Goal: Task Accomplishment & Management: Manage account settings

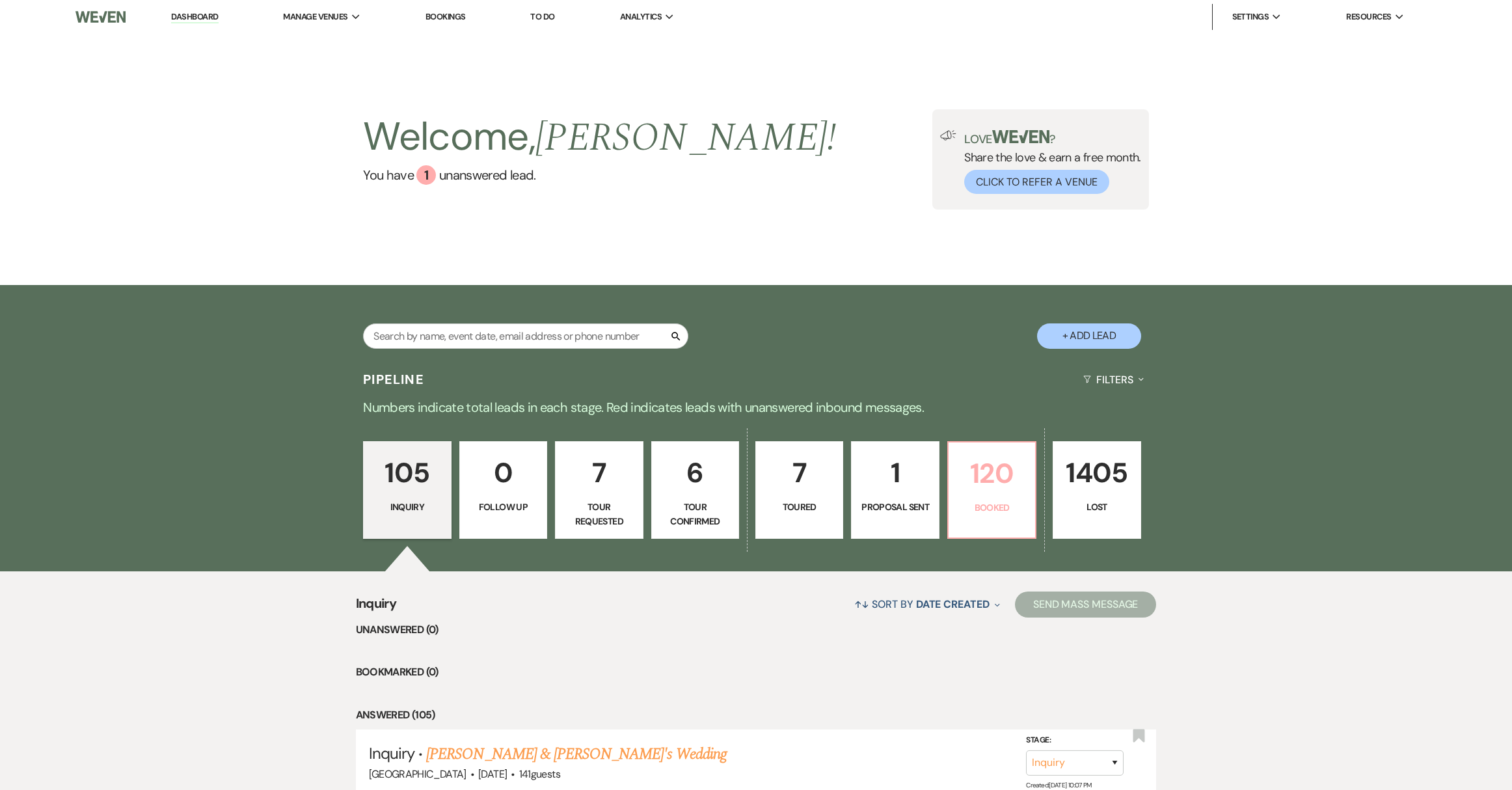
click at [1006, 493] on p "120" at bounding box center [991, 474] width 71 height 44
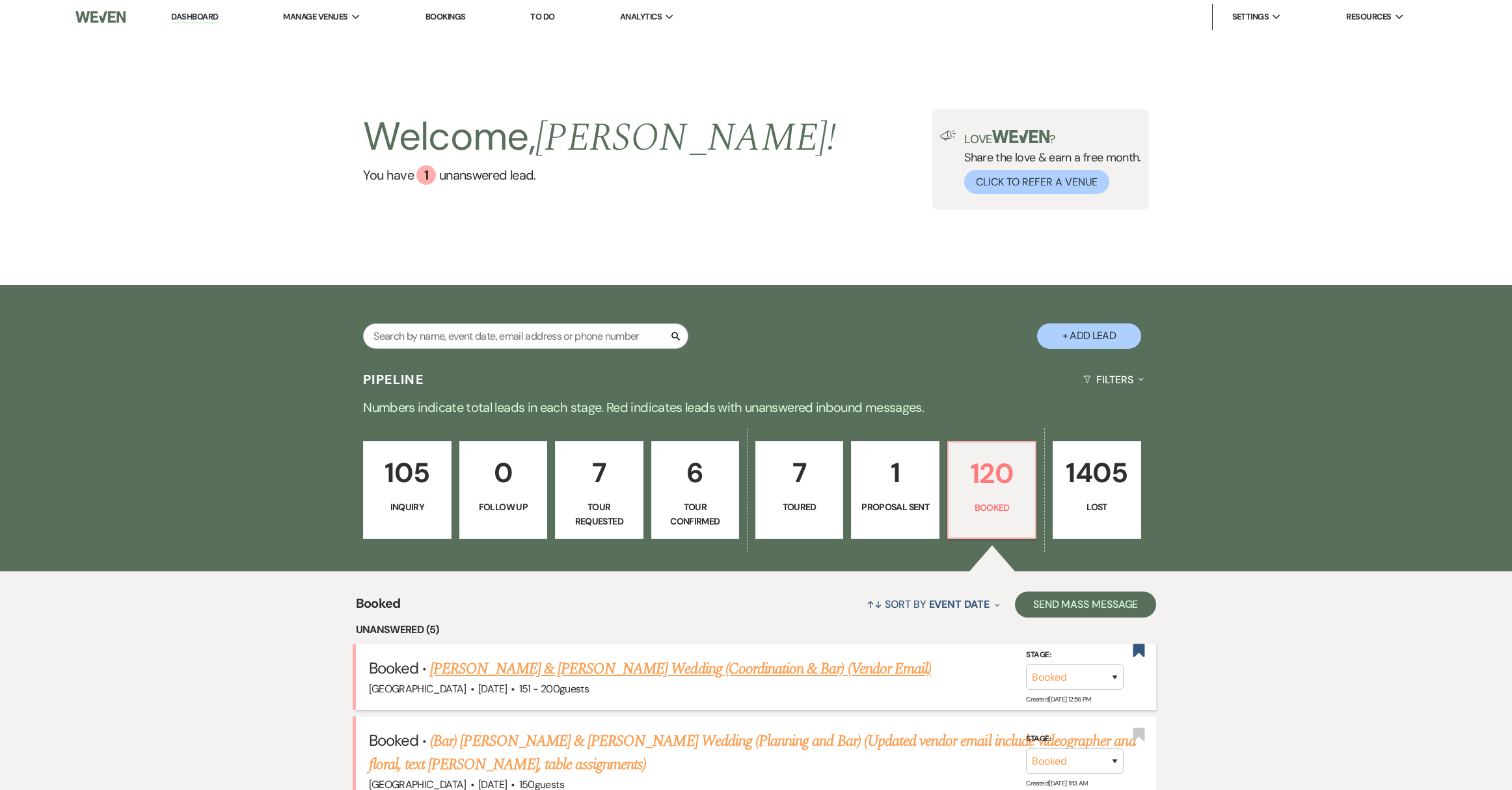
click at [723, 672] on link "[PERSON_NAME] & [PERSON_NAME] Wedding (Coordination & Bar) (Vendor Email)" at bounding box center [681, 669] width 501 height 23
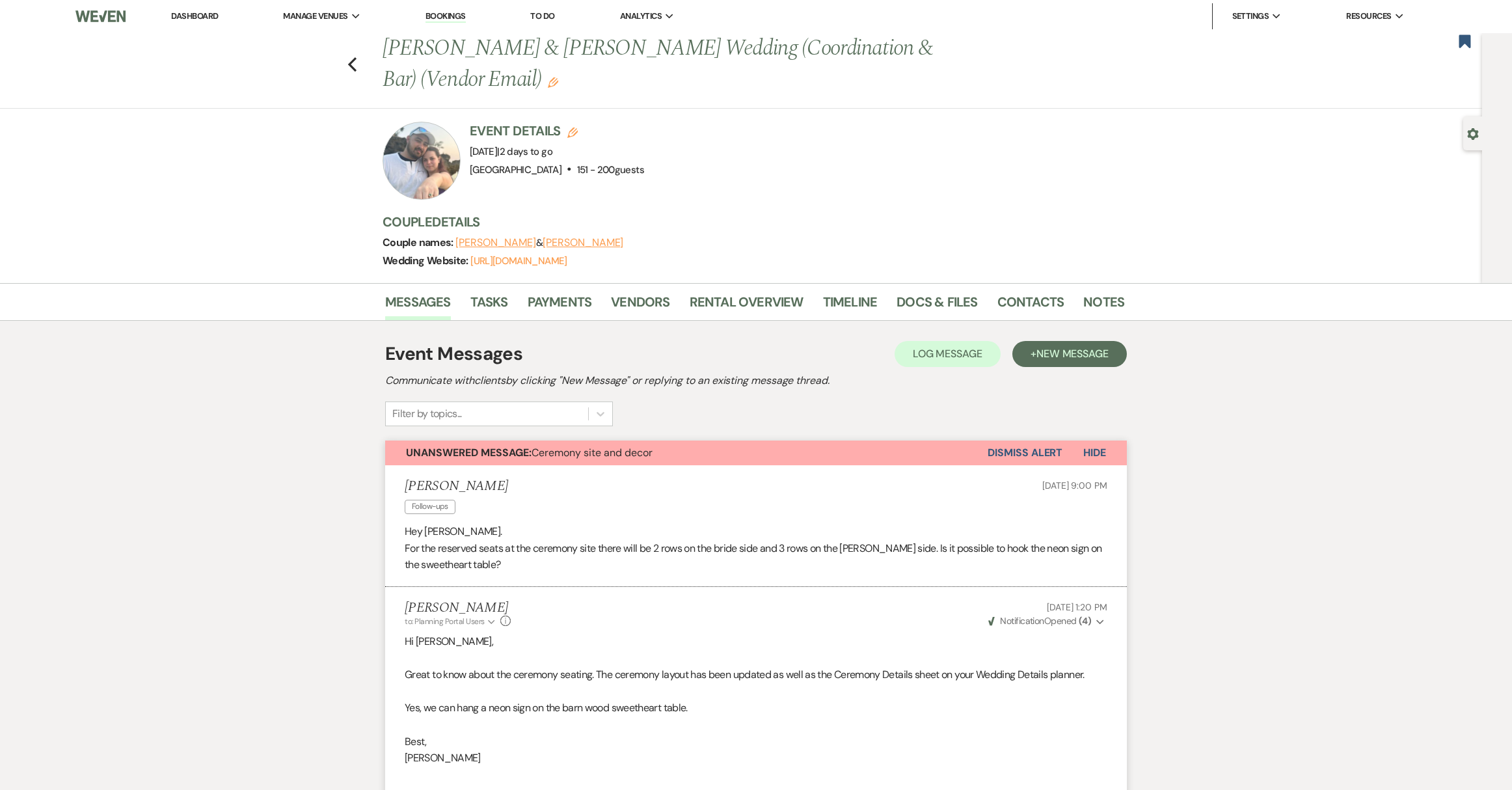
scroll to position [649, 0]
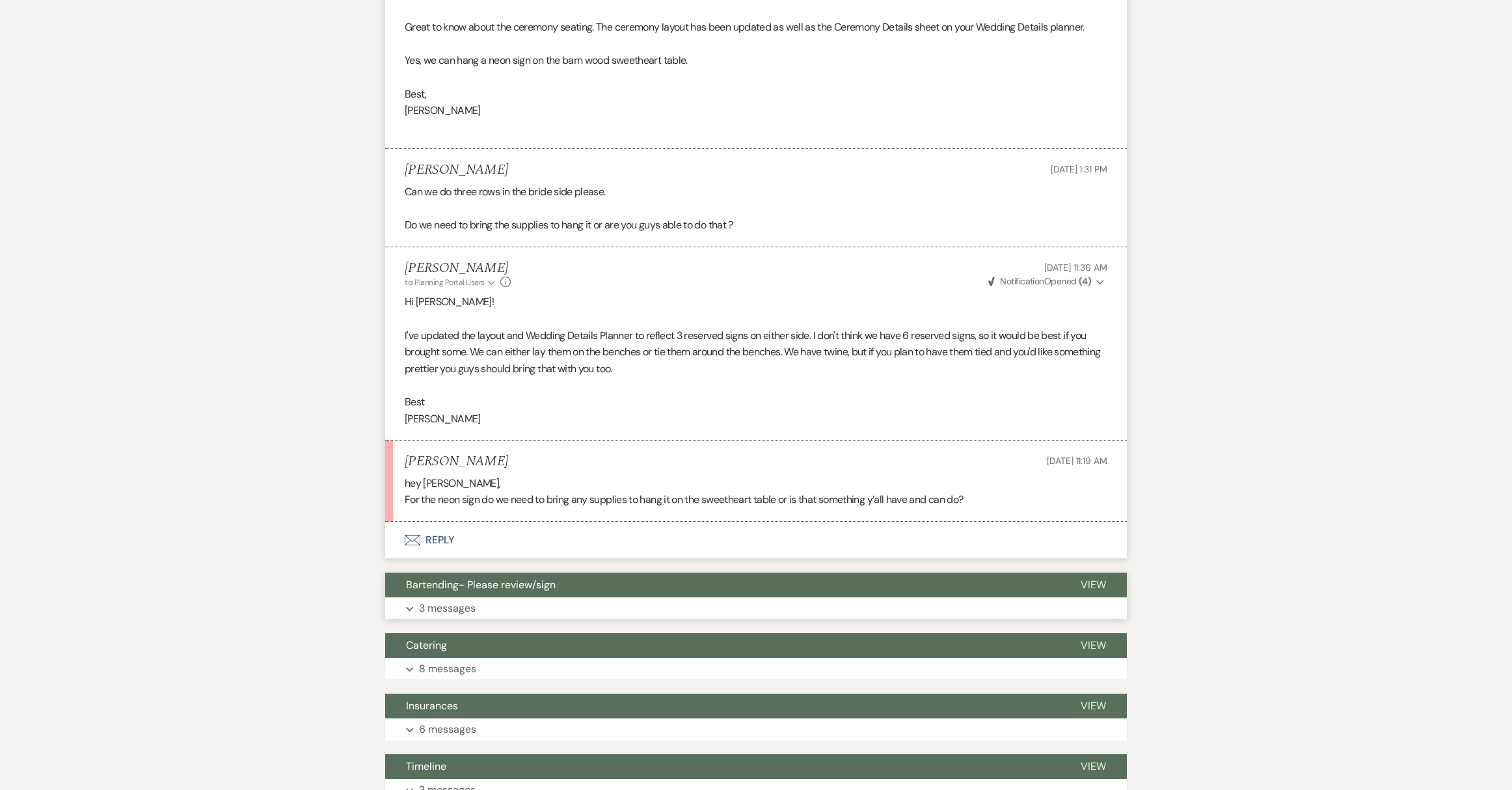
click at [534, 583] on span "Bartending- Please review/sign" at bounding box center [481, 585] width 150 height 14
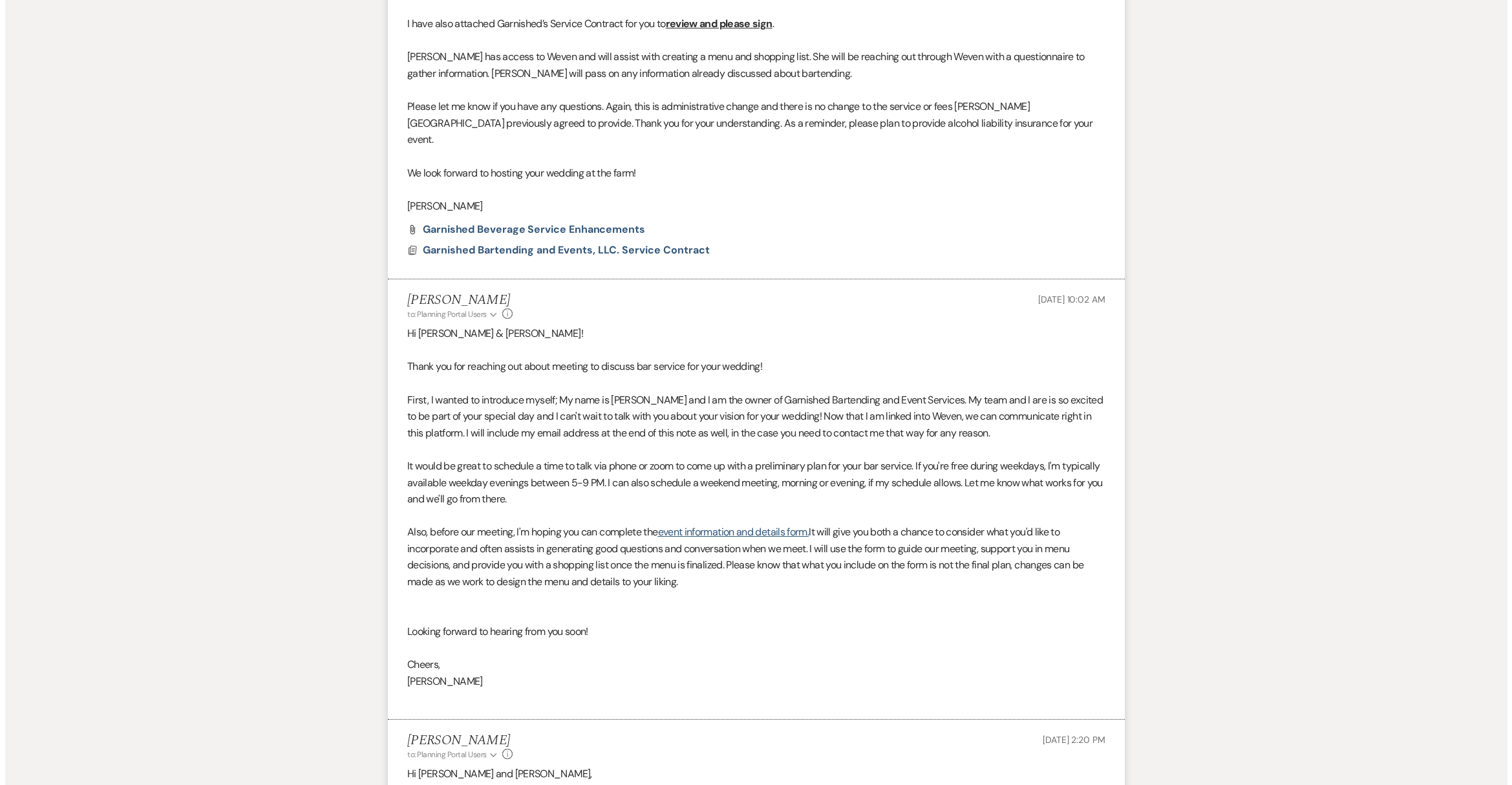
scroll to position [1517, 0]
click at [588, 243] on span "Garnished Bartending and Events, LLC. Service Contract" at bounding box center [561, 250] width 287 height 14
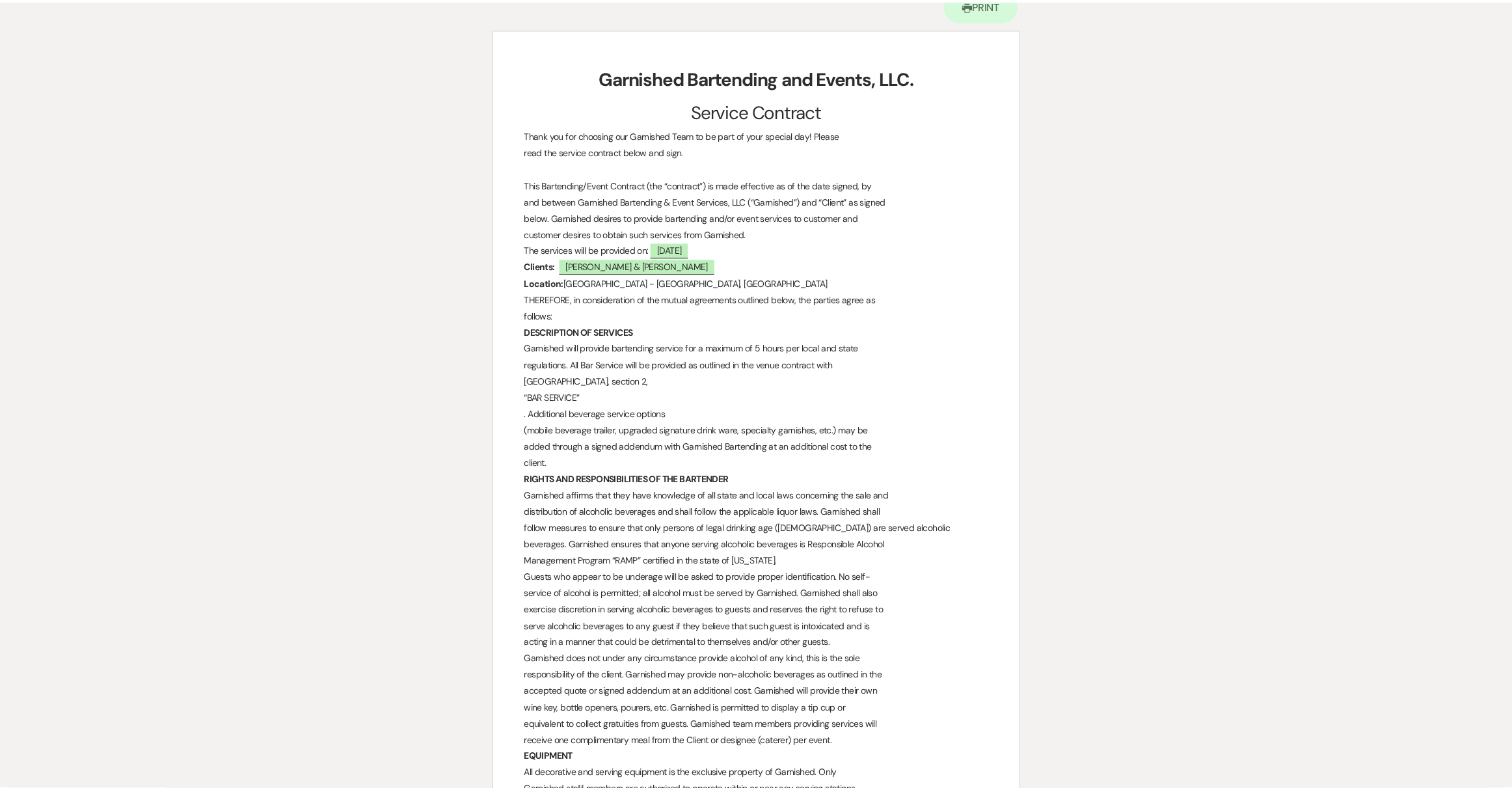
scroll to position [0, 0]
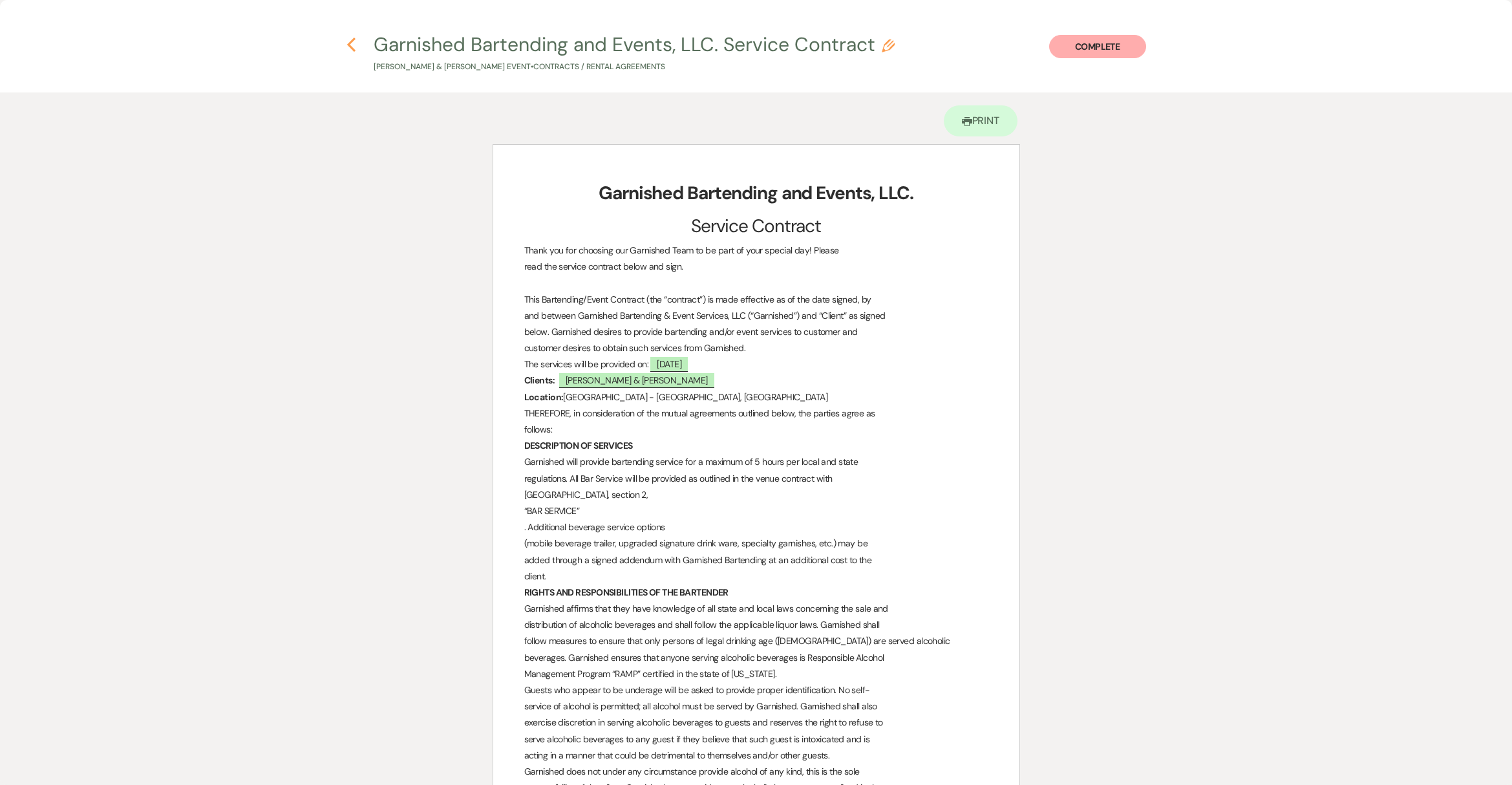
click at [351, 38] on icon "Previous" at bounding box center [351, 44] width 10 height 16
